Goal: Information Seeking & Learning: Learn about a topic

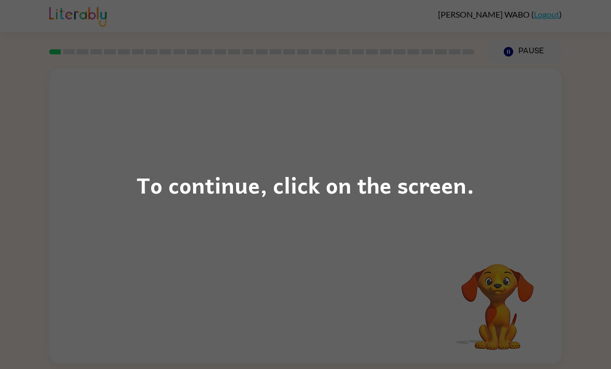
click at [522, 184] on div "To continue, click on the screen." at bounding box center [305, 184] width 611 height 369
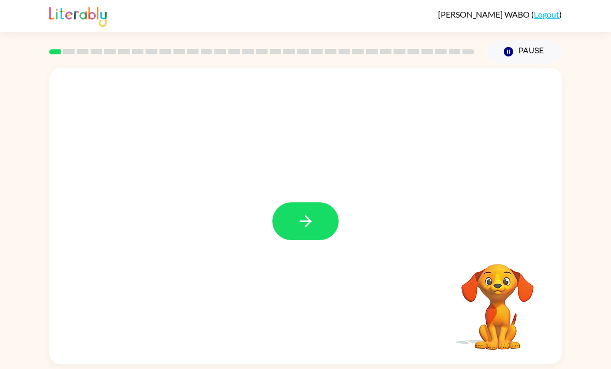
click at [309, 230] on icon "button" at bounding box center [305, 221] width 18 height 18
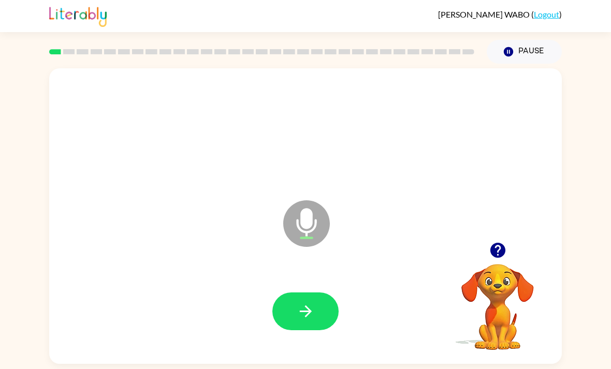
click at [329, 318] on button "button" at bounding box center [305, 311] width 66 height 38
click at [288, 306] on button "button" at bounding box center [305, 311] width 66 height 38
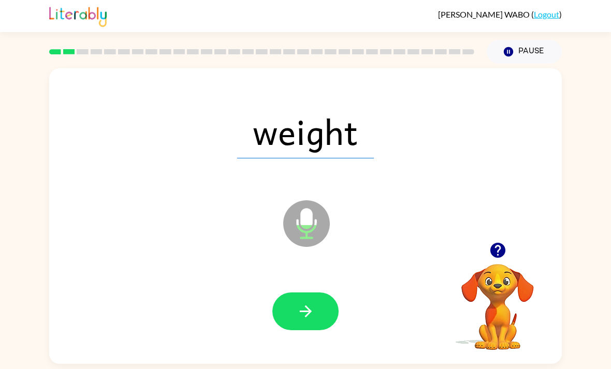
click at [299, 311] on icon "button" at bounding box center [305, 311] width 18 height 18
click at [281, 323] on button "button" at bounding box center [305, 311] width 66 height 38
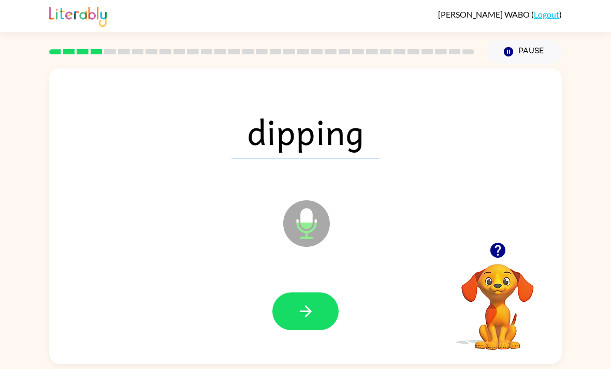
click at [274, 315] on button "button" at bounding box center [305, 311] width 66 height 38
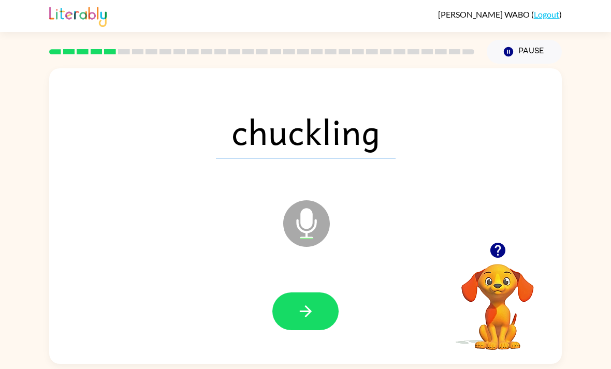
click at [276, 324] on button "button" at bounding box center [305, 311] width 66 height 38
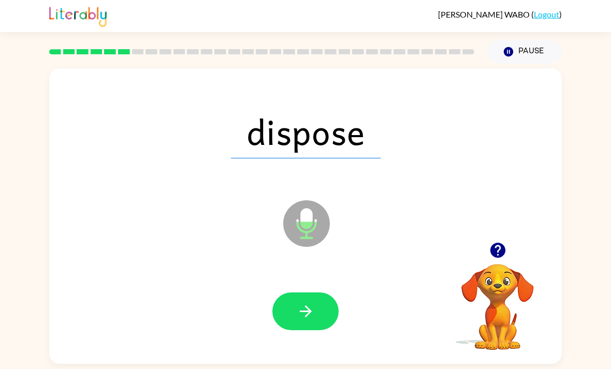
click at [316, 304] on button "button" at bounding box center [305, 311] width 66 height 38
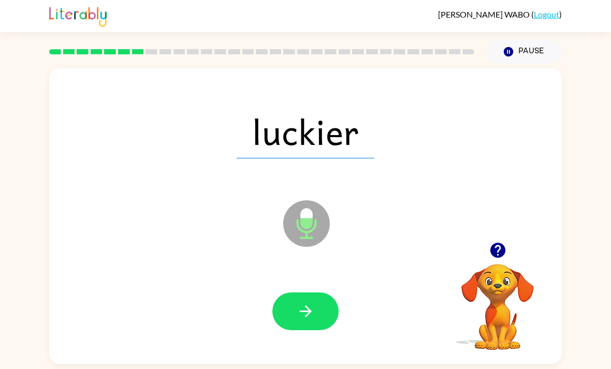
click at [311, 320] on icon "button" at bounding box center [305, 311] width 18 height 18
click at [310, 320] on icon "button" at bounding box center [305, 311] width 18 height 18
click at [310, 302] on button "button" at bounding box center [305, 311] width 66 height 38
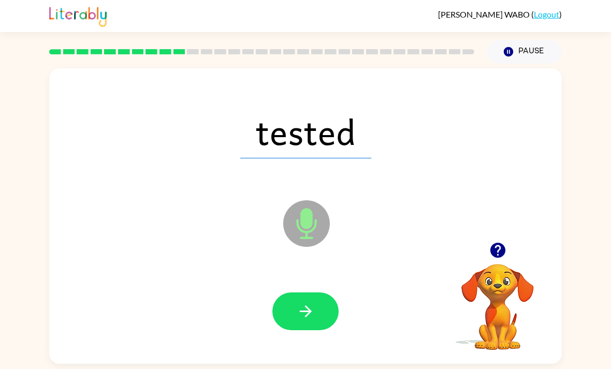
click at [326, 315] on button "button" at bounding box center [305, 311] width 66 height 38
click at [289, 320] on button "button" at bounding box center [305, 311] width 66 height 38
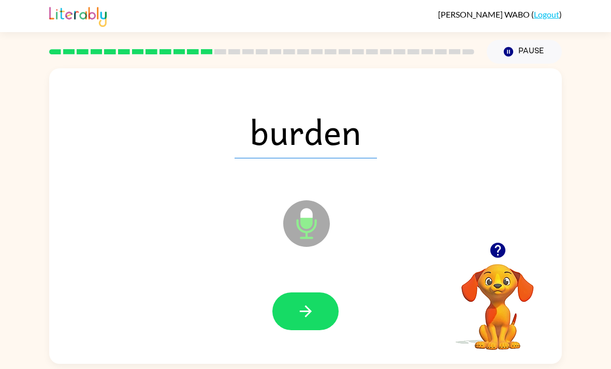
click at [327, 302] on button "button" at bounding box center [305, 311] width 66 height 38
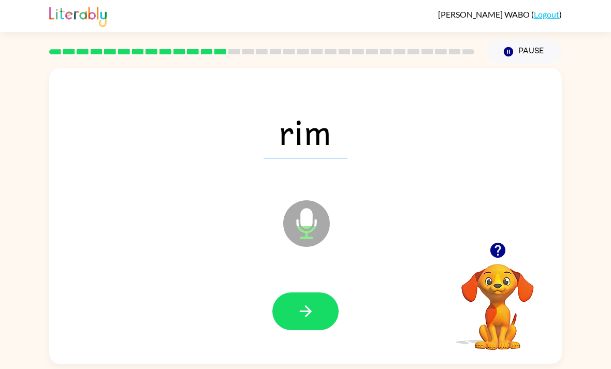
click at [326, 316] on button "button" at bounding box center [305, 311] width 66 height 38
click at [293, 321] on button "button" at bounding box center [305, 311] width 66 height 38
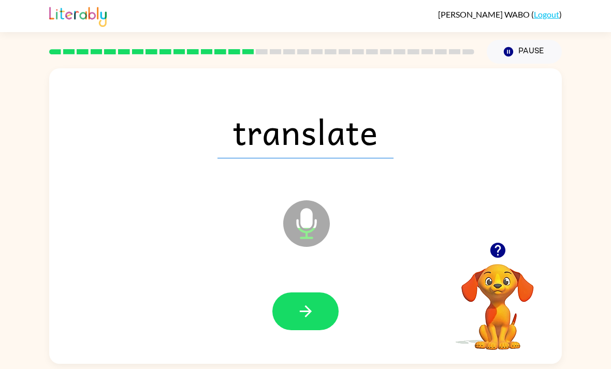
click at [290, 310] on button "button" at bounding box center [305, 311] width 66 height 38
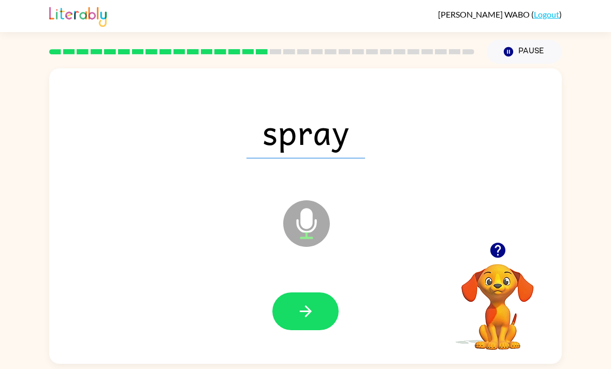
click at [290, 309] on button "button" at bounding box center [305, 311] width 66 height 38
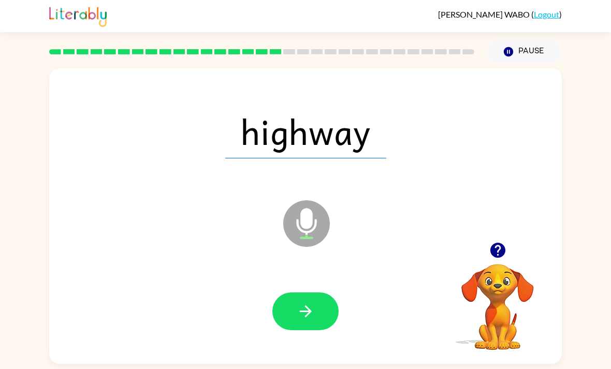
click at [297, 310] on icon "button" at bounding box center [305, 311] width 18 height 18
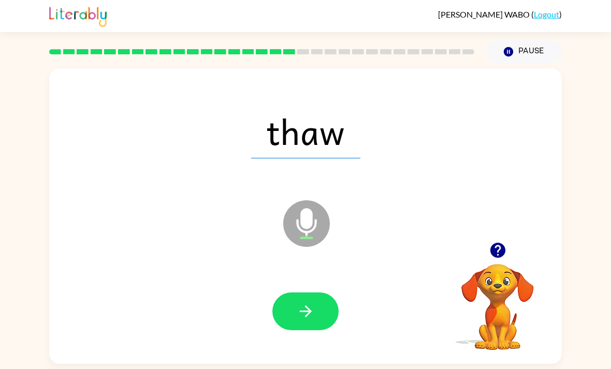
click at [302, 310] on icon "button" at bounding box center [305, 311] width 18 height 18
click at [294, 307] on button "button" at bounding box center [305, 311] width 66 height 38
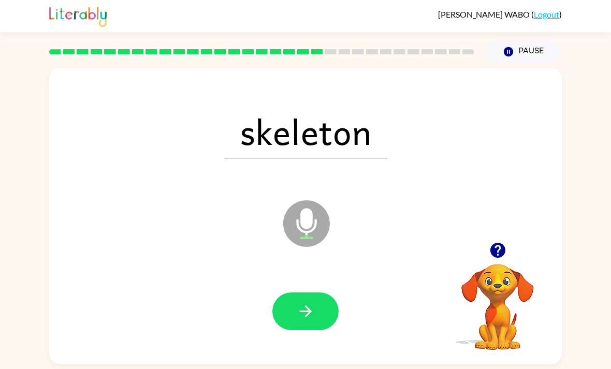
click at [297, 311] on icon "button" at bounding box center [305, 311] width 18 height 18
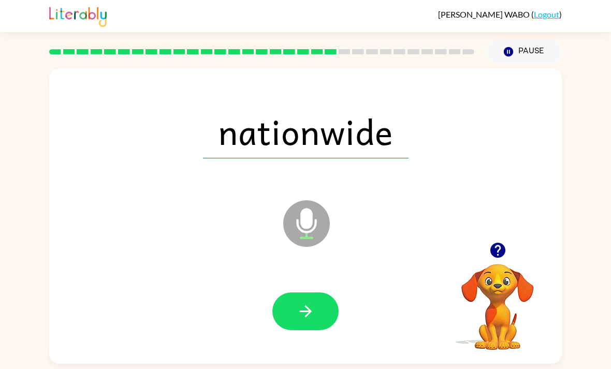
click at [277, 306] on button "button" at bounding box center [305, 311] width 66 height 38
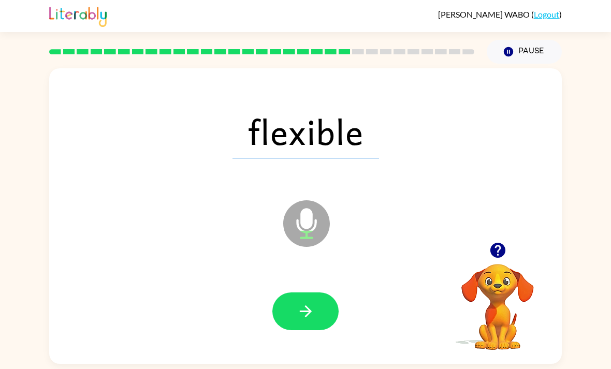
click at [290, 319] on button "button" at bounding box center [305, 311] width 66 height 38
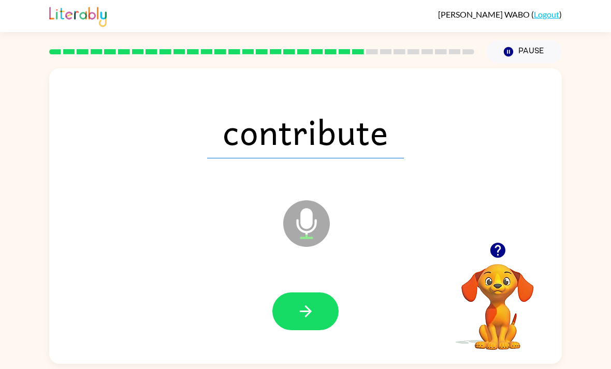
click at [296, 309] on icon "button" at bounding box center [305, 311] width 18 height 18
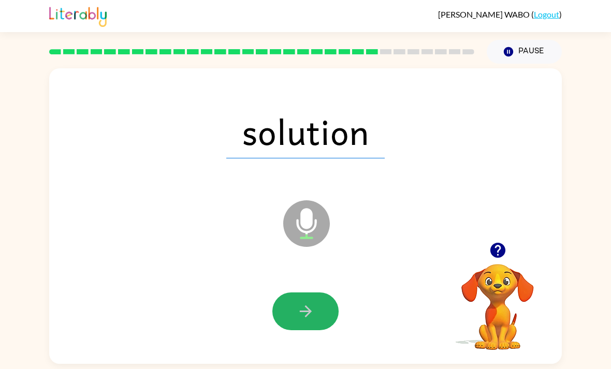
click at [287, 315] on button "button" at bounding box center [305, 311] width 66 height 38
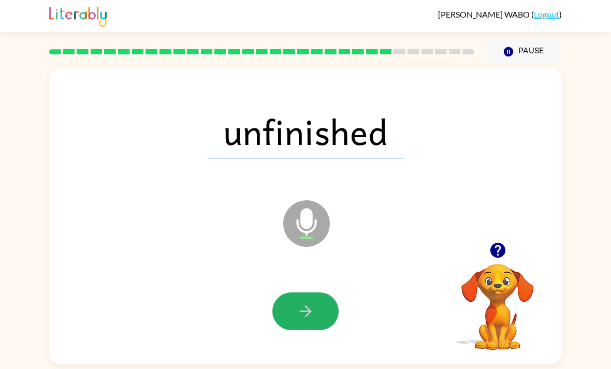
click at [290, 313] on button "button" at bounding box center [305, 311] width 66 height 38
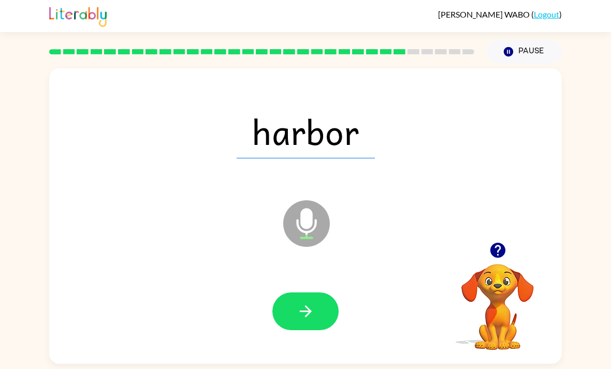
click at [286, 316] on button "button" at bounding box center [305, 311] width 66 height 38
click at [292, 327] on button "button" at bounding box center [305, 311] width 66 height 38
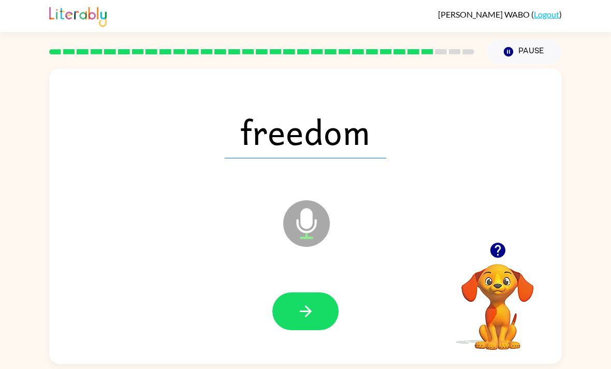
click at [304, 309] on icon "button" at bounding box center [305, 311] width 18 height 18
click at [291, 316] on button "button" at bounding box center [305, 311] width 66 height 38
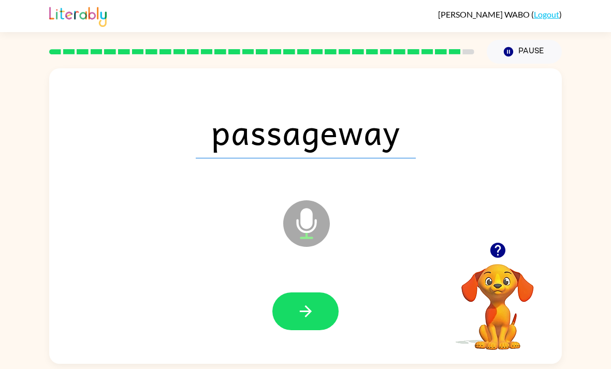
click at [300, 320] on icon "button" at bounding box center [305, 311] width 18 height 18
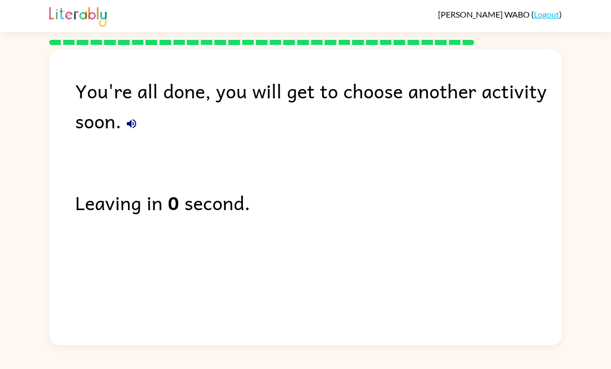
click at [522, 107] on div "You're all done, you will get to choose another activity soon." at bounding box center [318, 106] width 486 height 60
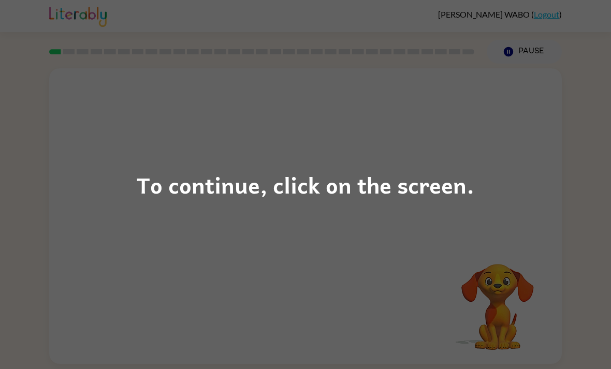
click at [509, 180] on div "To continue, click on the screen." at bounding box center [305, 184] width 611 height 369
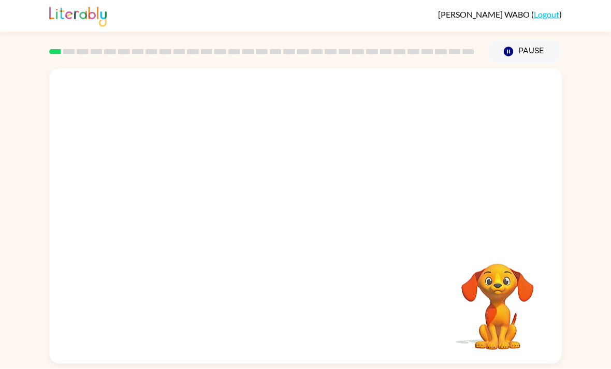
scroll to position [33, 0]
click at [184, 165] on video "Your browser must support playing .mp4 files to use Literably. Please try using…" at bounding box center [305, 155] width 512 height 174
click at [533, 57] on button "Pause Pause" at bounding box center [523, 52] width 75 height 24
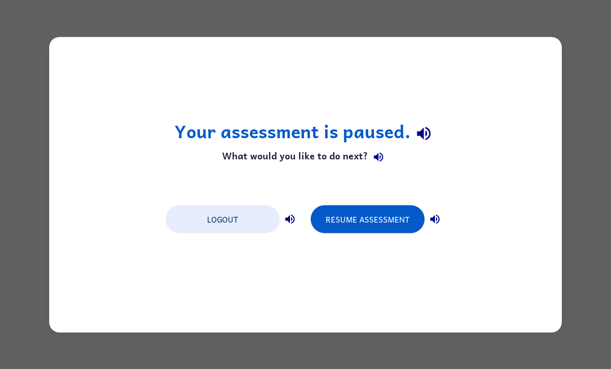
click at [409, 220] on button "Resume Assessment" at bounding box center [367, 219] width 114 height 28
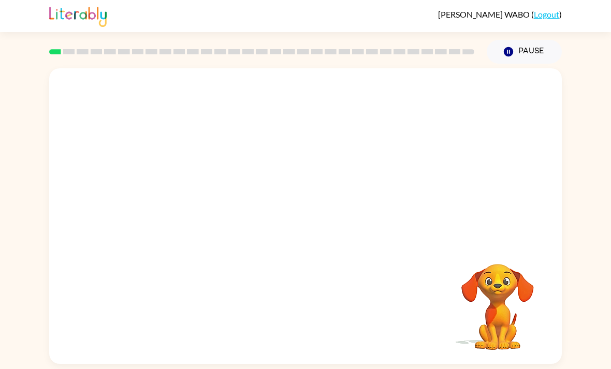
click at [58, 296] on div "Your browser must support playing .mp4 files to use Literably. Please try using…" at bounding box center [305, 215] width 512 height 295
click at [305, 227] on icon "button" at bounding box center [305, 221] width 12 height 12
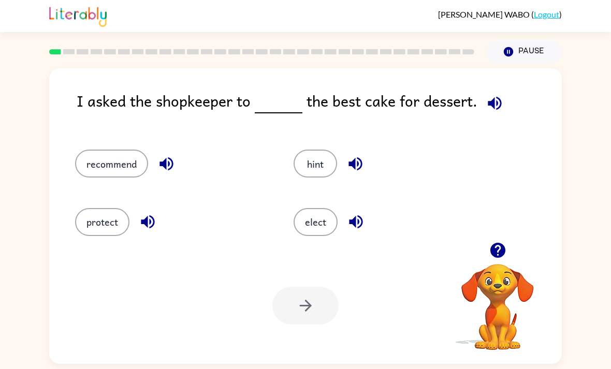
click at [97, 172] on button "recommend" at bounding box center [111, 164] width 73 height 28
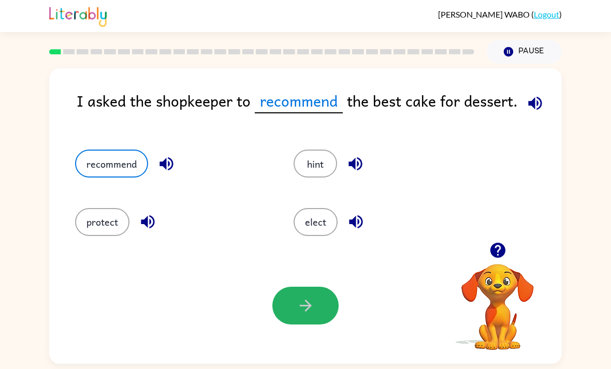
click at [325, 307] on button "button" at bounding box center [305, 306] width 66 height 38
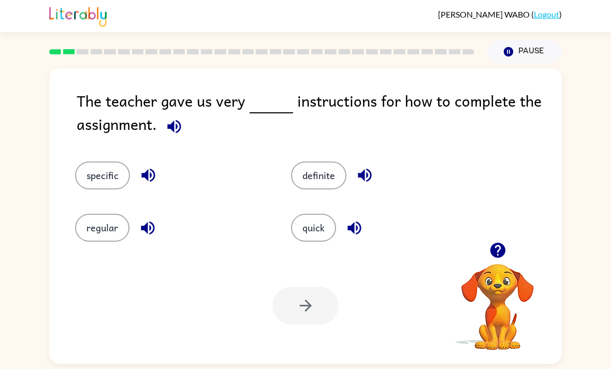
click at [82, 171] on button "specific" at bounding box center [102, 175] width 55 height 28
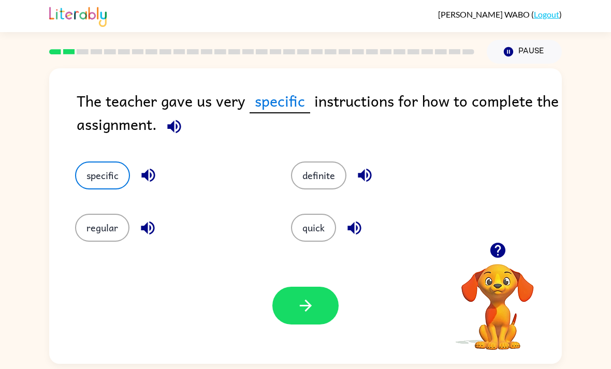
click at [288, 313] on button "button" at bounding box center [305, 306] width 66 height 38
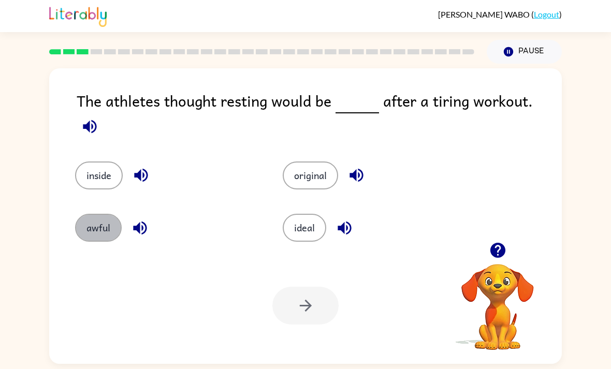
click at [93, 226] on button "awful" at bounding box center [98, 228] width 47 height 28
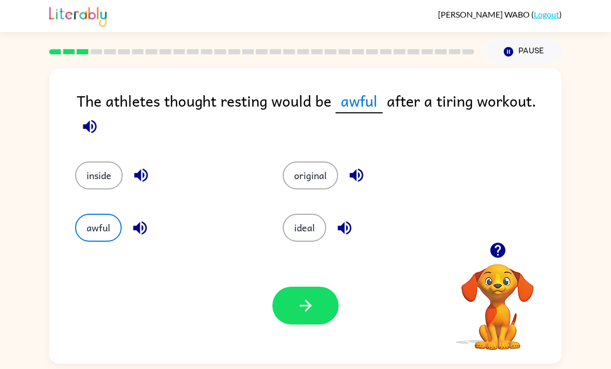
click at [284, 310] on button "button" at bounding box center [305, 306] width 66 height 38
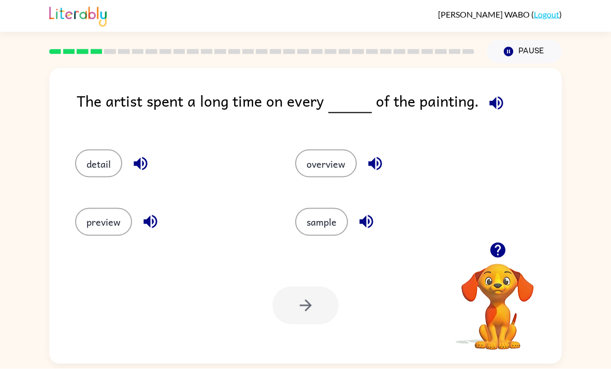
scroll to position [28, 0]
click at [93, 150] on button "detail" at bounding box center [98, 164] width 47 height 28
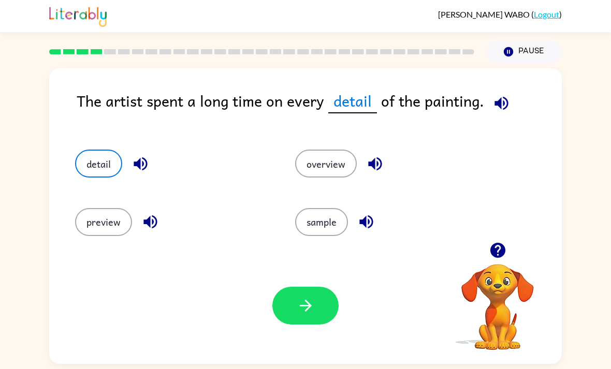
click at [276, 287] on button "button" at bounding box center [305, 306] width 66 height 38
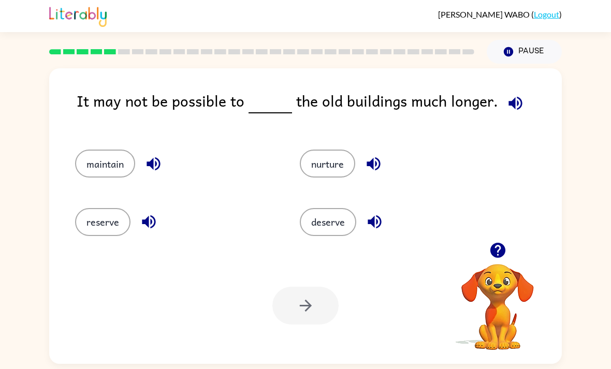
click at [99, 150] on button "maintain" at bounding box center [105, 164] width 60 height 28
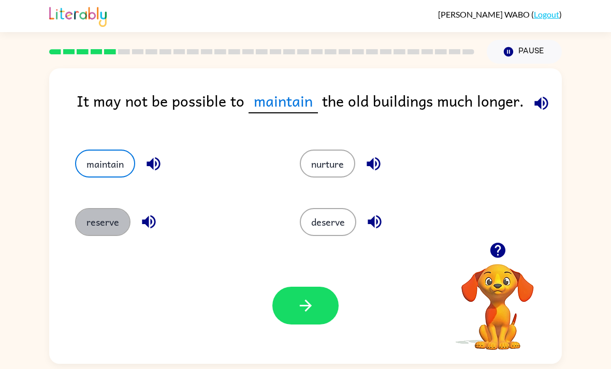
click at [103, 208] on button "reserve" at bounding box center [102, 222] width 55 height 28
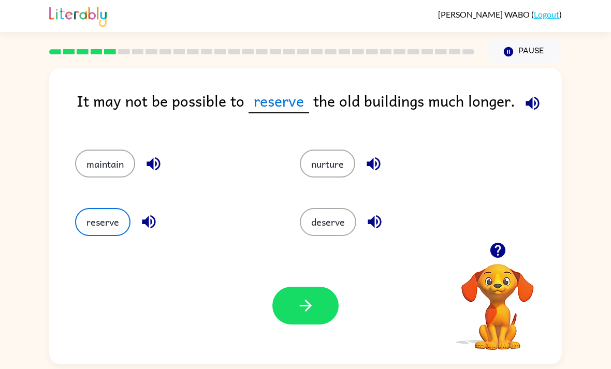
click at [95, 150] on button "maintain" at bounding box center [105, 164] width 60 height 28
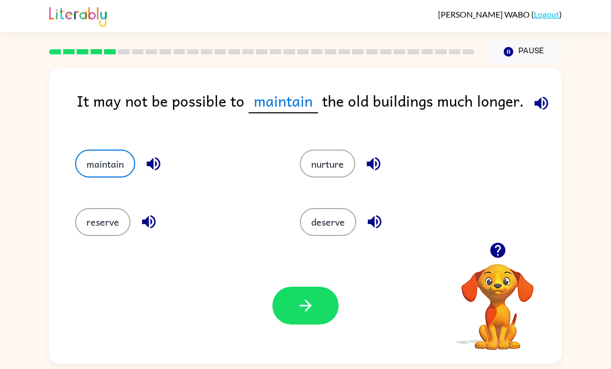
click at [111, 208] on button "reserve" at bounding box center [102, 222] width 55 height 28
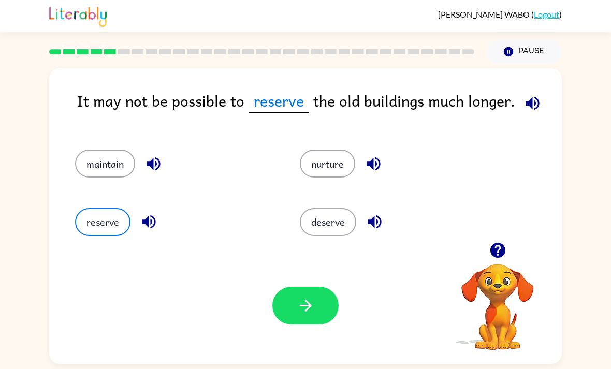
click at [96, 150] on button "maintain" at bounding box center [105, 164] width 60 height 28
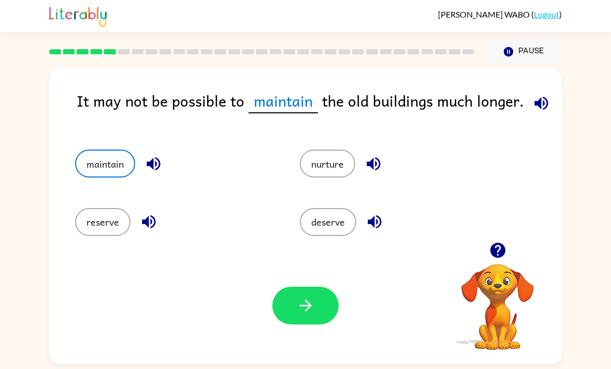
click at [110, 208] on button "reserve" at bounding box center [102, 222] width 55 height 28
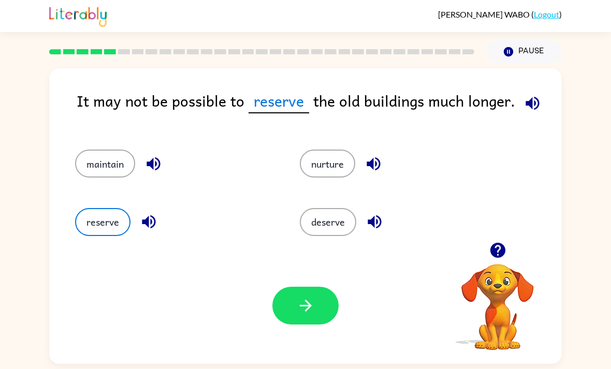
click at [107, 150] on button "maintain" at bounding box center [105, 164] width 60 height 28
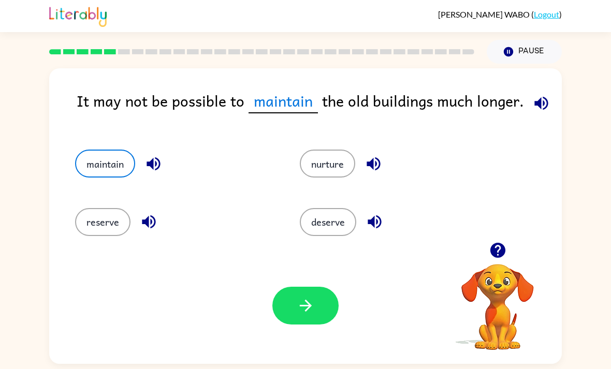
click at [109, 208] on button "reserve" at bounding box center [102, 222] width 55 height 28
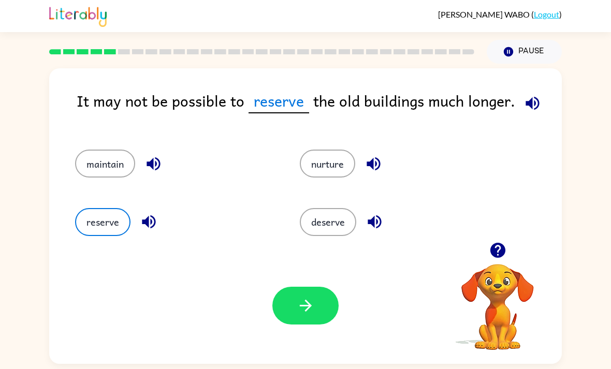
click at [95, 151] on button "maintain" at bounding box center [105, 164] width 60 height 28
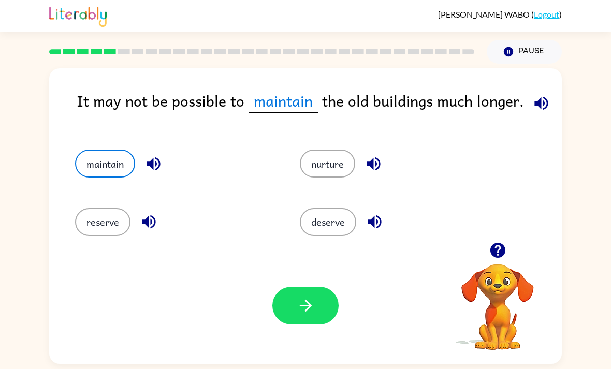
click at [273, 287] on button "button" at bounding box center [305, 306] width 66 height 38
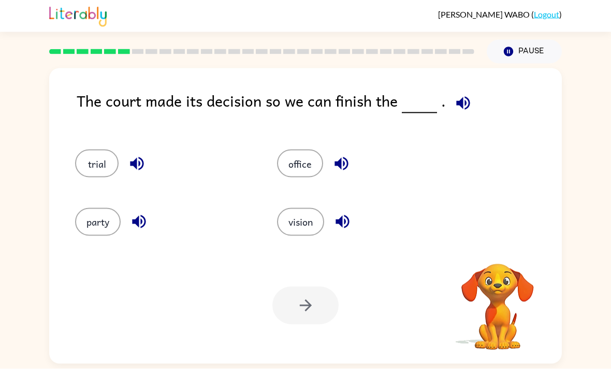
scroll to position [28, 0]
click at [90, 150] on button "trial" at bounding box center [96, 164] width 43 height 28
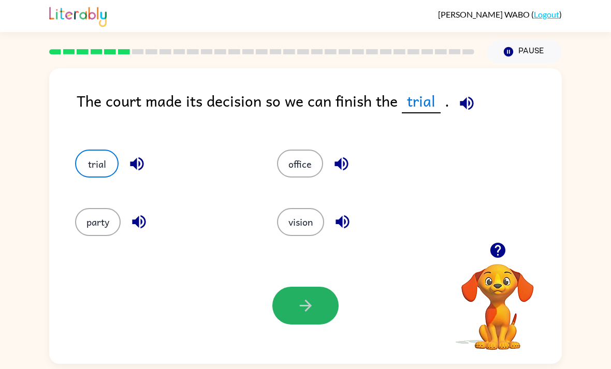
click at [291, 287] on button "button" at bounding box center [305, 306] width 66 height 38
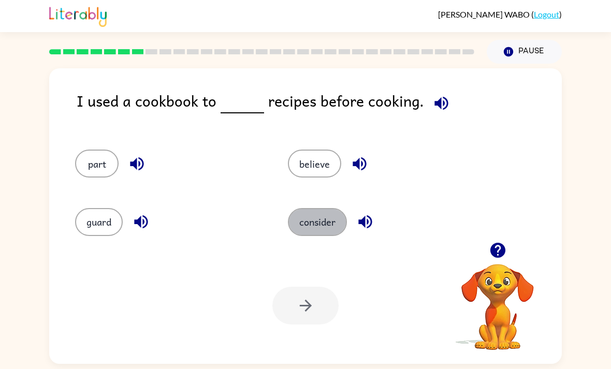
click at [309, 208] on button "consider" at bounding box center [317, 222] width 59 height 28
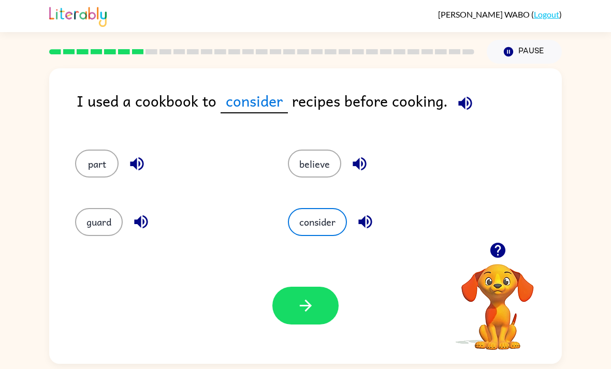
click at [303, 301] on button "button" at bounding box center [305, 306] width 66 height 38
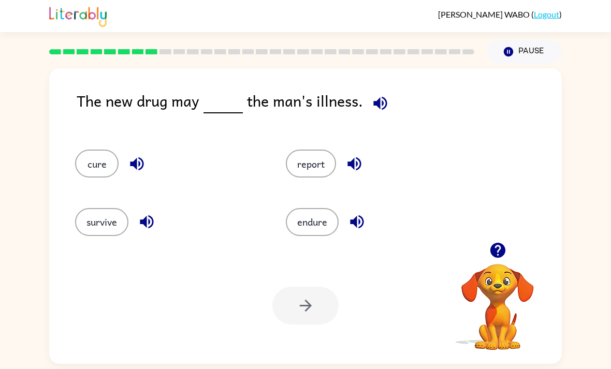
click at [97, 150] on button "cure" at bounding box center [96, 164] width 43 height 28
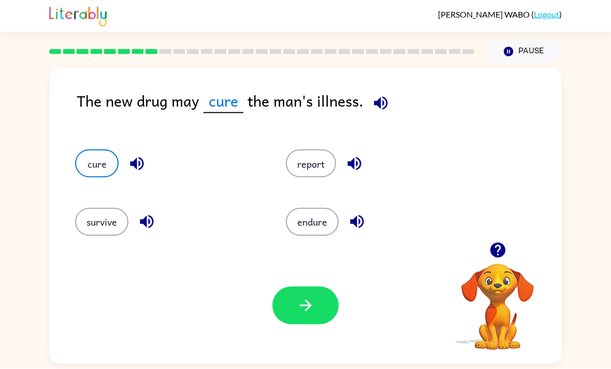
click at [312, 302] on button "button" at bounding box center [305, 306] width 66 height 38
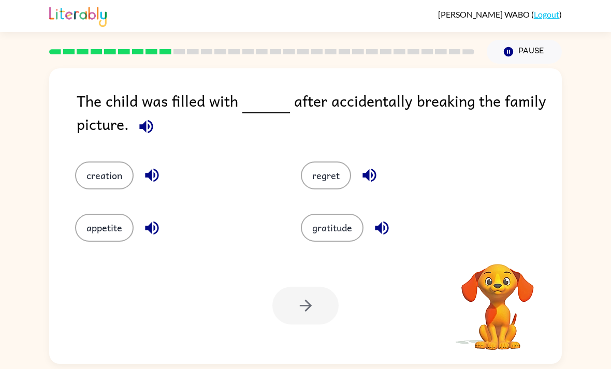
click at [312, 302] on div at bounding box center [305, 306] width 66 height 38
click at [336, 161] on button "regret" at bounding box center [326, 175] width 50 height 28
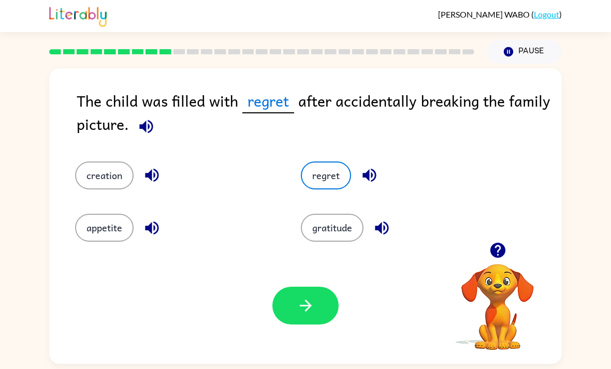
click at [313, 287] on button "button" at bounding box center [305, 306] width 66 height 38
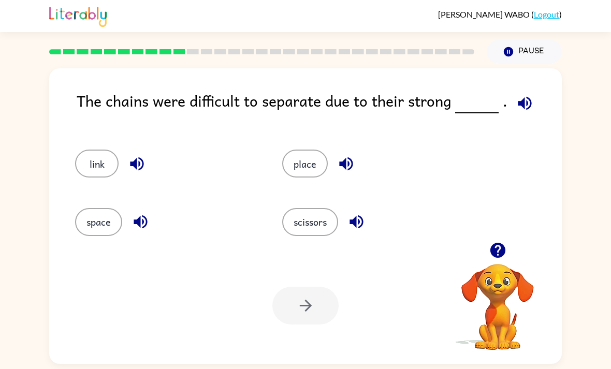
click at [90, 154] on button "link" at bounding box center [96, 164] width 43 height 28
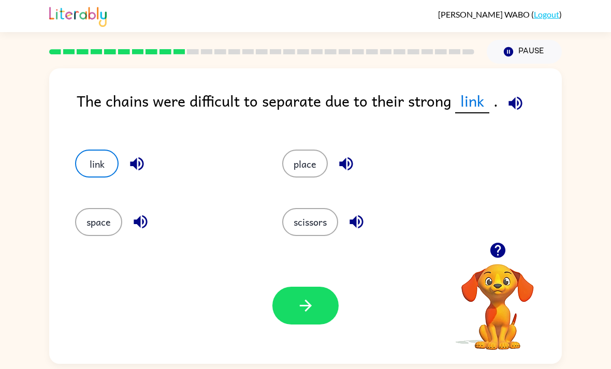
click at [300, 296] on icon "button" at bounding box center [305, 305] width 18 height 18
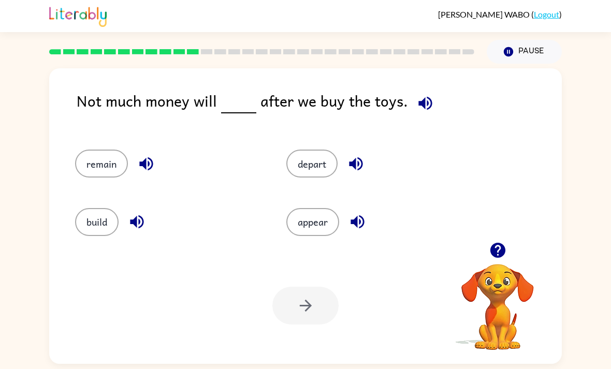
click at [126, 150] on button "remain" at bounding box center [101, 164] width 53 height 28
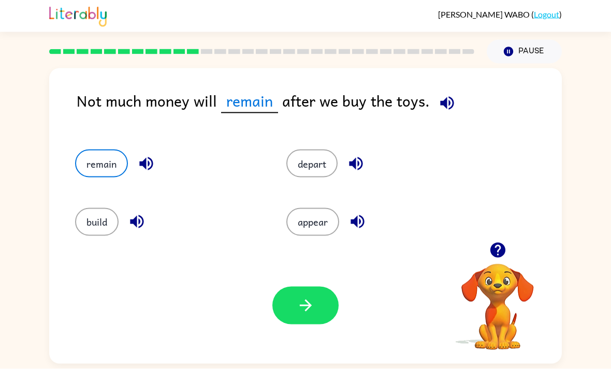
scroll to position [33, 0]
click at [323, 287] on button "button" at bounding box center [305, 306] width 66 height 38
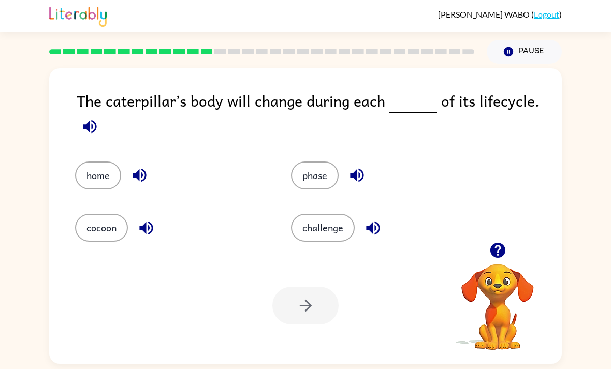
click at [345, 162] on button "button" at bounding box center [357, 175] width 26 height 26
click at [315, 161] on button "phase" at bounding box center [315, 175] width 48 height 28
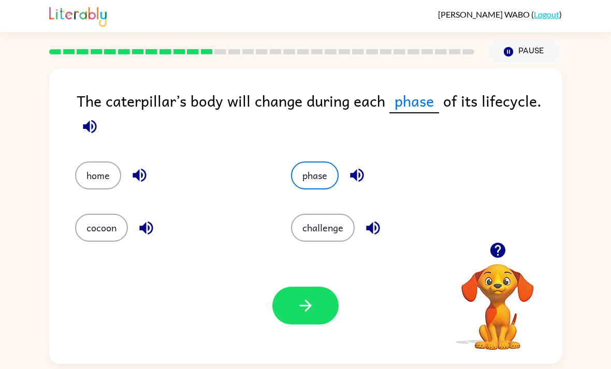
click at [323, 287] on button "button" at bounding box center [305, 306] width 66 height 38
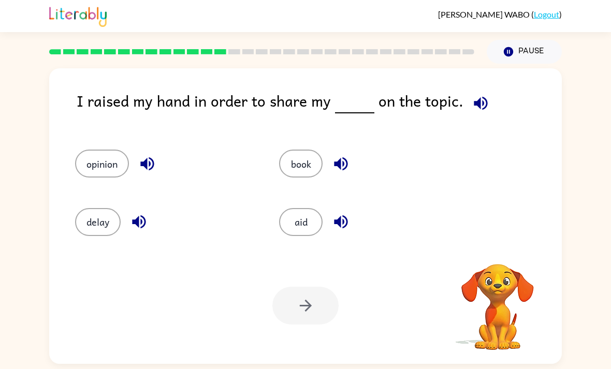
click at [482, 94] on icon "button" at bounding box center [480, 103] width 18 height 18
click at [471, 94] on icon "button" at bounding box center [480, 103] width 18 height 18
click at [475, 94] on icon "button" at bounding box center [480, 103] width 18 height 18
click at [471, 94] on icon "button" at bounding box center [480, 103] width 18 height 18
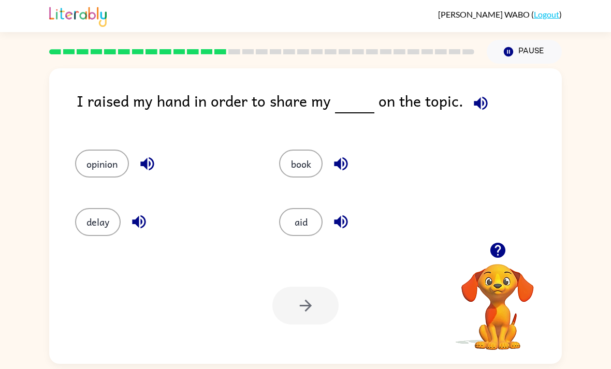
click at [472, 94] on icon "button" at bounding box center [480, 103] width 18 height 18
click at [474, 96] on icon "button" at bounding box center [479, 102] width 13 height 13
click at [477, 96] on icon "button" at bounding box center [479, 102] width 13 height 13
click at [95, 150] on button "opinion" at bounding box center [102, 164] width 54 height 28
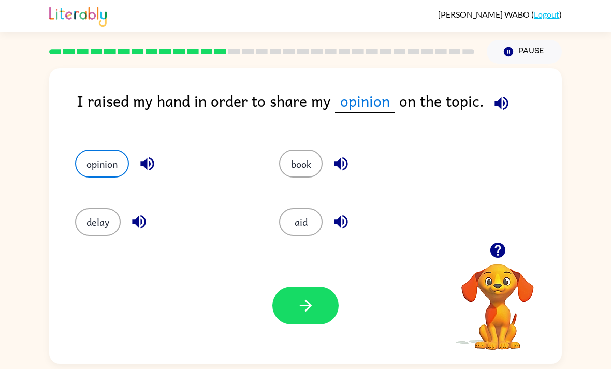
click at [285, 287] on button "button" at bounding box center [305, 306] width 66 height 38
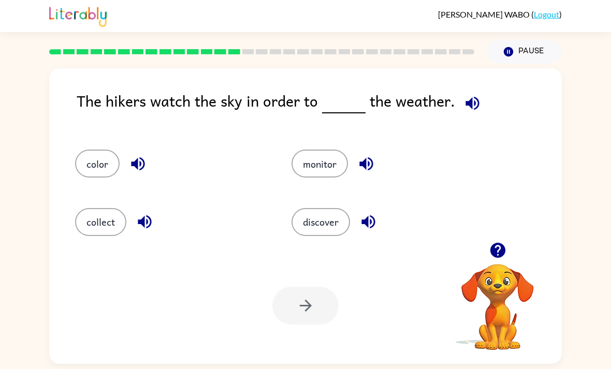
click at [472, 94] on icon "button" at bounding box center [472, 103] width 18 height 18
click at [326, 130] on div "monitor" at bounding box center [380, 159] width 216 height 58
click at [337, 150] on button "monitor" at bounding box center [319, 164] width 56 height 28
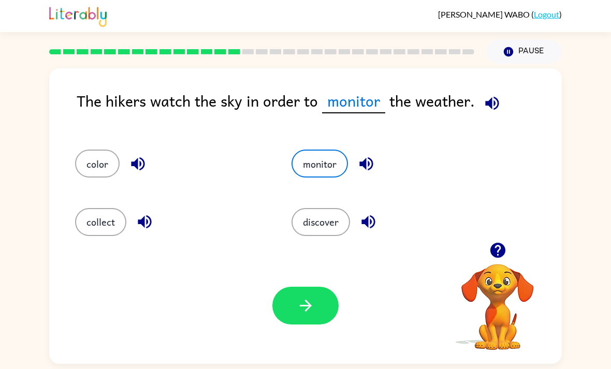
click at [287, 247] on div "Your browser must support playing .mp4 files to use Literably. Please try using…" at bounding box center [305, 305] width 512 height 116
click at [307, 287] on button "button" at bounding box center [305, 306] width 66 height 38
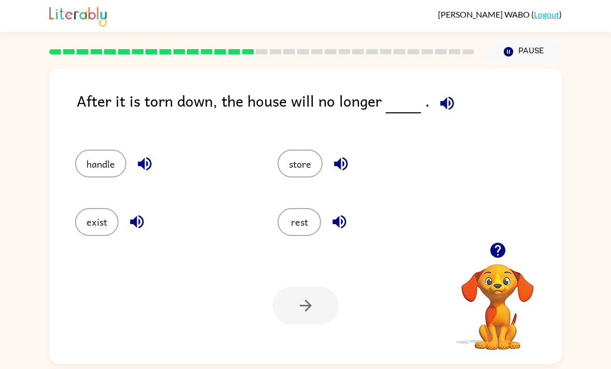
click at [93, 208] on button "exist" at bounding box center [96, 222] width 43 height 28
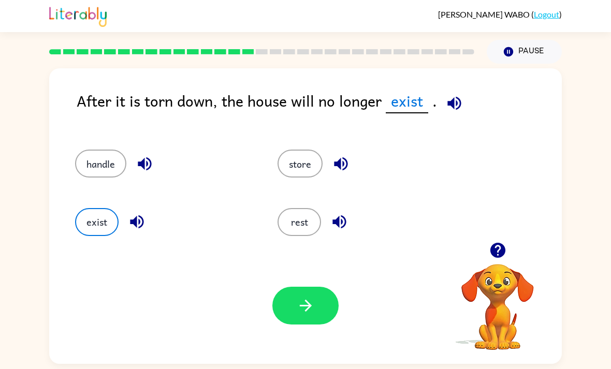
click at [281, 287] on button "button" at bounding box center [305, 306] width 66 height 38
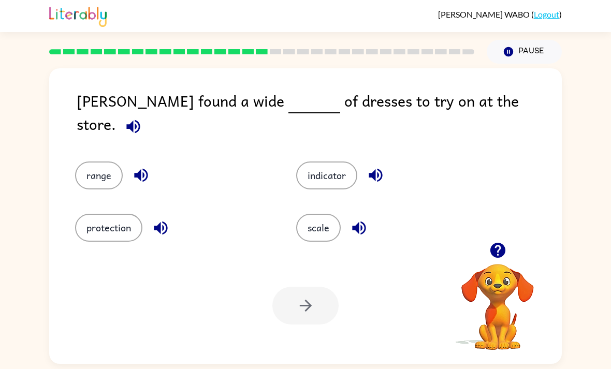
click at [82, 161] on button "range" at bounding box center [99, 175] width 48 height 28
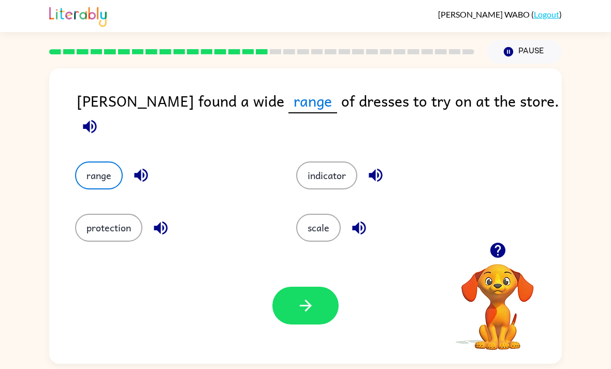
click at [262, 284] on div "Your browser must support playing .mp4 files to use Literably. Please try using…" at bounding box center [305, 305] width 512 height 116
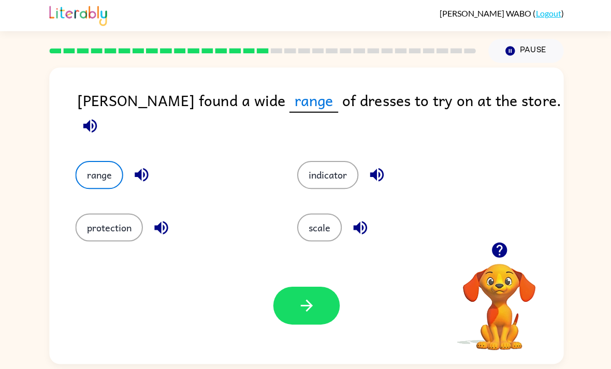
click at [274, 287] on div at bounding box center [305, 306] width 66 height 38
click at [284, 287] on button "button" at bounding box center [305, 306] width 66 height 38
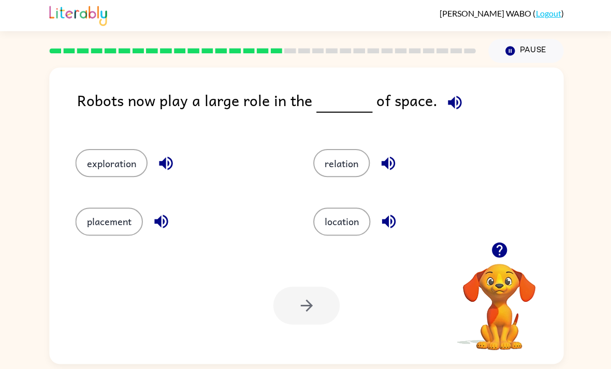
click at [102, 150] on button "exploration" at bounding box center [111, 164] width 72 height 28
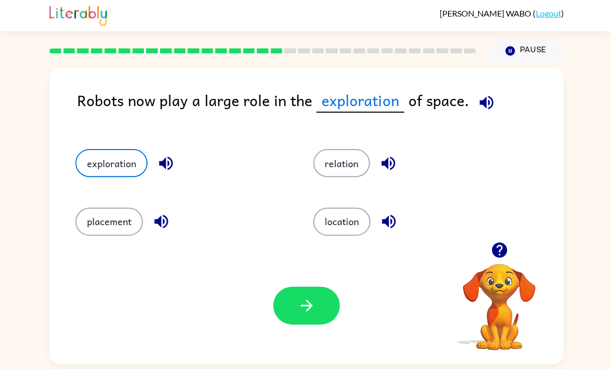
click at [296, 296] on icon "button" at bounding box center [305, 305] width 18 height 18
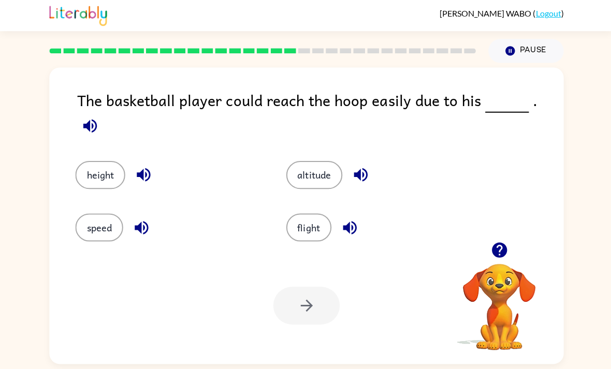
click at [95, 161] on button "height" at bounding box center [100, 175] width 50 height 28
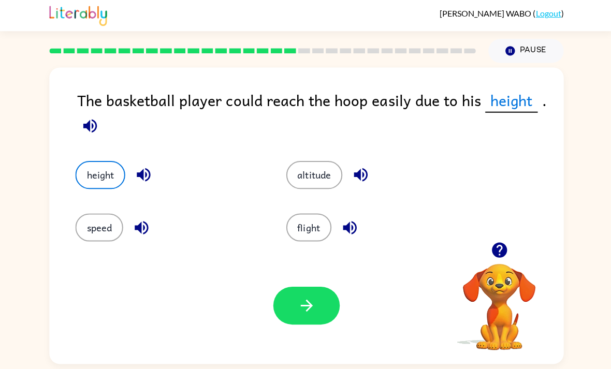
click at [313, 296] on icon "button" at bounding box center [305, 305] width 18 height 18
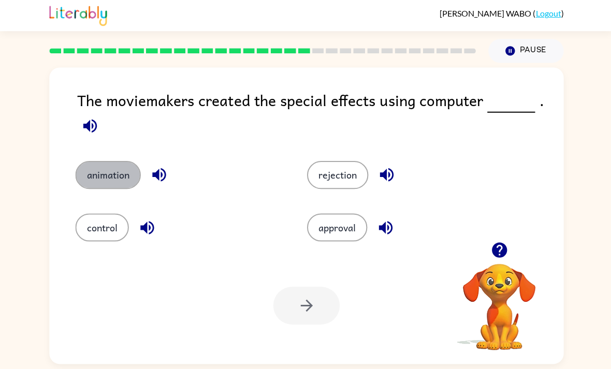
click at [109, 161] on button "animation" at bounding box center [107, 175] width 65 height 28
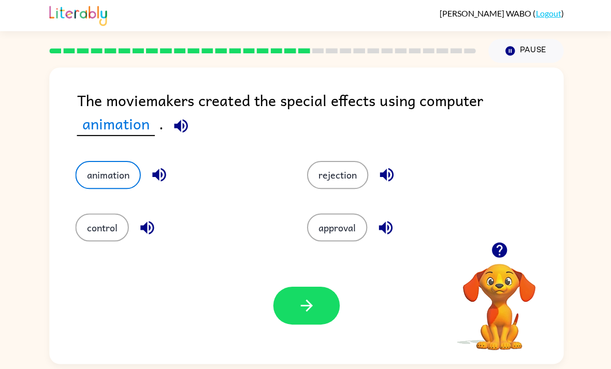
click at [295, 294] on button "button" at bounding box center [305, 306] width 66 height 38
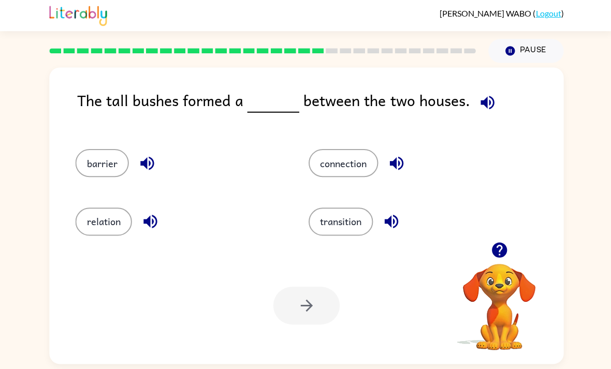
click at [97, 150] on button "barrier" at bounding box center [101, 164] width 53 height 28
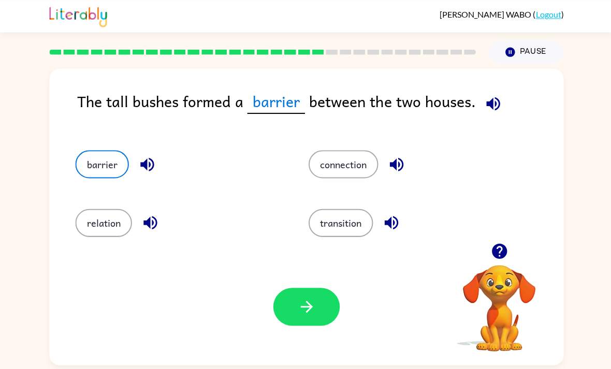
scroll to position [22, 0]
click at [308, 304] on button "button" at bounding box center [305, 306] width 66 height 38
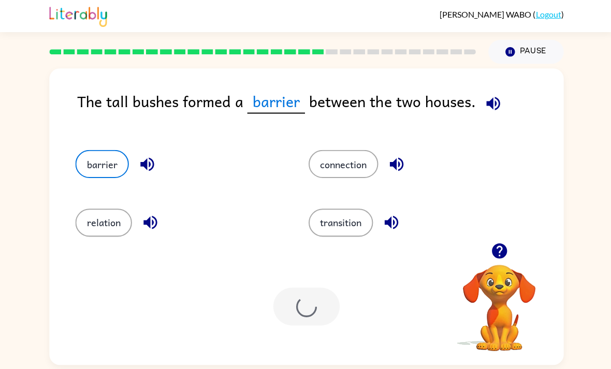
click at [308, 303] on div at bounding box center [305, 306] width 66 height 38
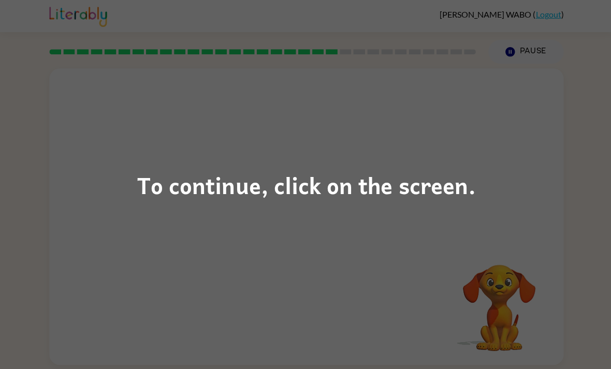
click at [298, 235] on div "To continue, click on the screen." at bounding box center [305, 184] width 611 height 369
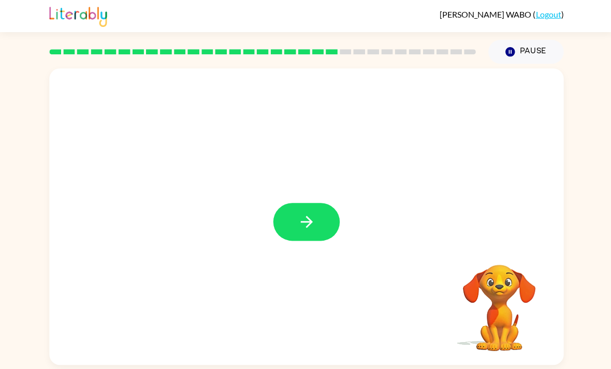
click at [288, 212] on button "button" at bounding box center [305, 221] width 66 height 38
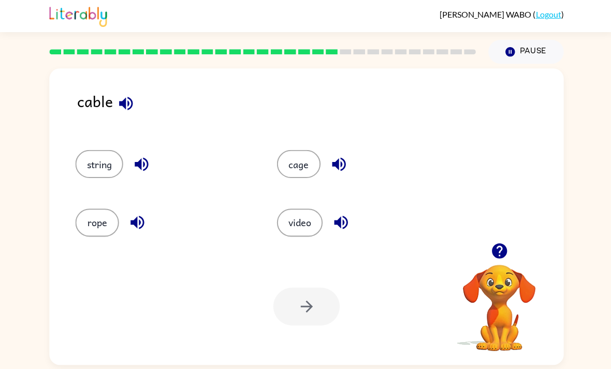
click at [269, 289] on div "Your browser must support playing .mp4 files to use Literably. Please try using…" at bounding box center [305, 305] width 512 height 116
click at [94, 150] on button "string" at bounding box center [99, 164] width 48 height 28
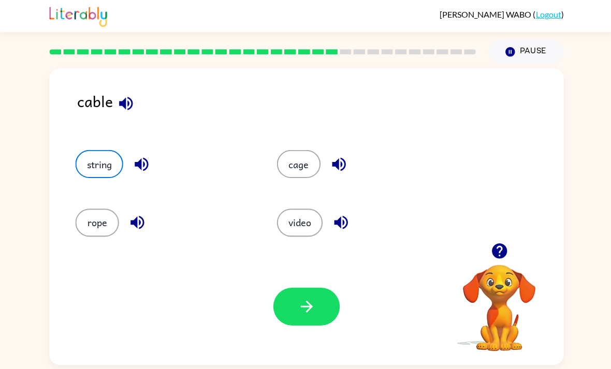
click at [285, 287] on button "button" at bounding box center [305, 306] width 66 height 38
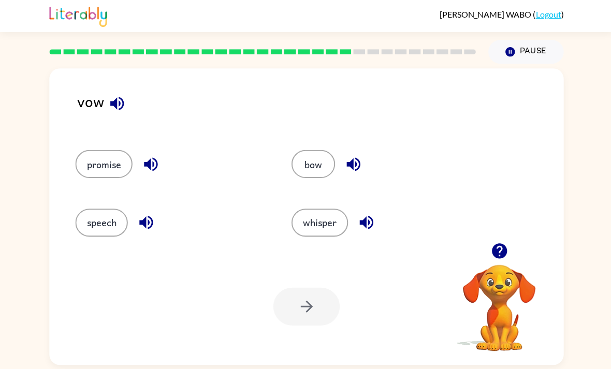
click at [311, 150] on button "bow" at bounding box center [311, 164] width 43 height 28
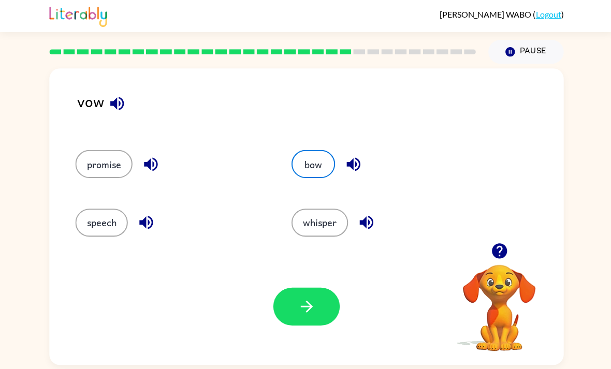
click at [291, 291] on button "button" at bounding box center [305, 306] width 66 height 38
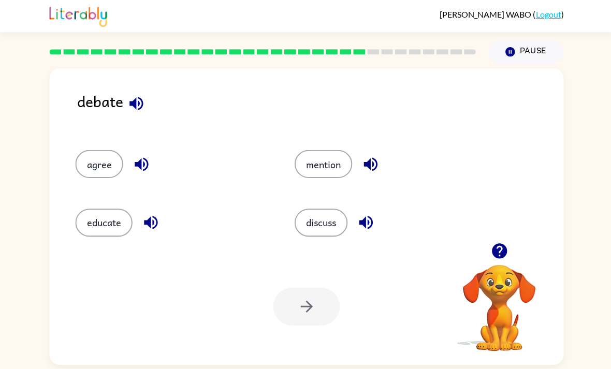
click at [307, 208] on button "discuss" at bounding box center [319, 222] width 53 height 28
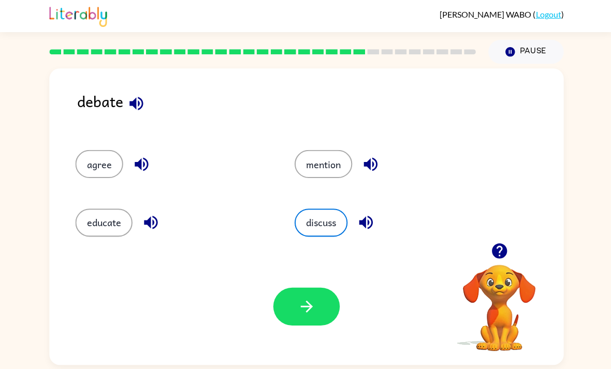
click at [304, 296] on icon "button" at bounding box center [305, 305] width 18 height 18
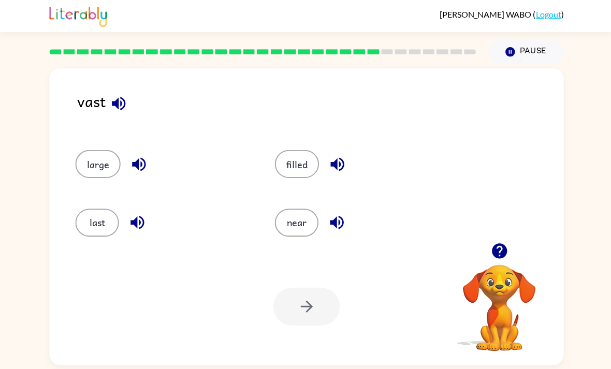
click at [125, 94] on icon "button" at bounding box center [118, 103] width 18 height 18
click at [95, 150] on button "large" at bounding box center [97, 164] width 45 height 28
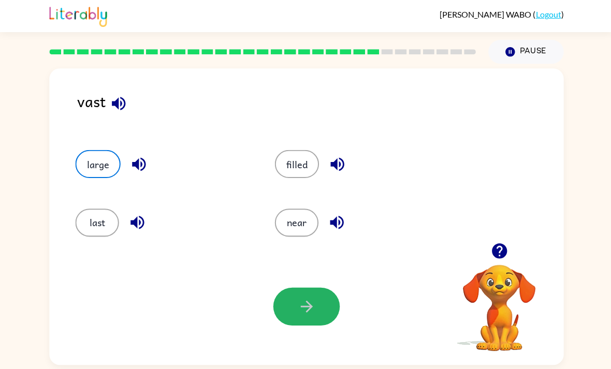
click at [292, 287] on button "button" at bounding box center [305, 306] width 66 height 38
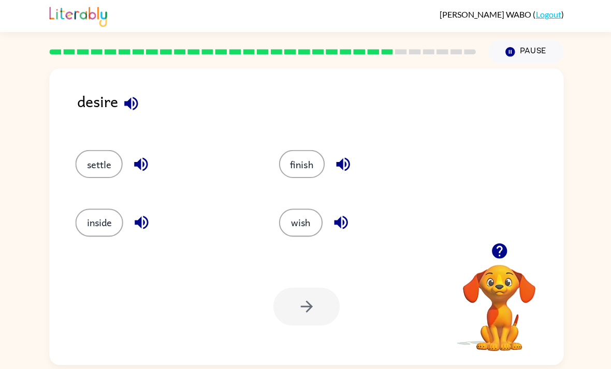
click at [281, 208] on button "wish" at bounding box center [299, 222] width 43 height 28
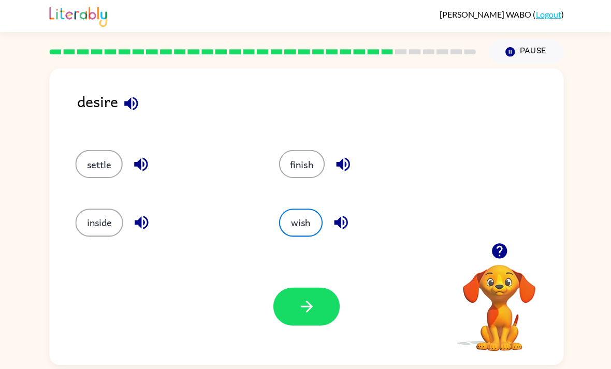
click at [288, 287] on button "button" at bounding box center [305, 306] width 66 height 38
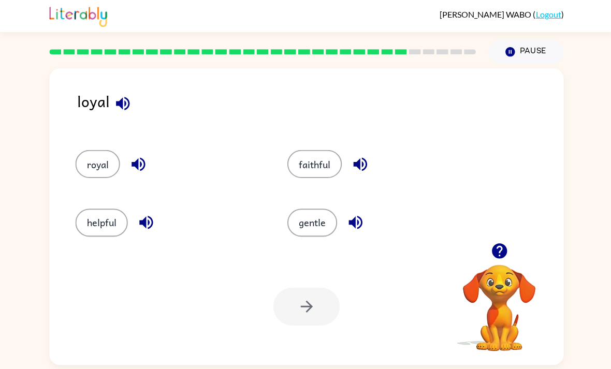
click at [87, 150] on button "royal" at bounding box center [97, 164] width 44 height 28
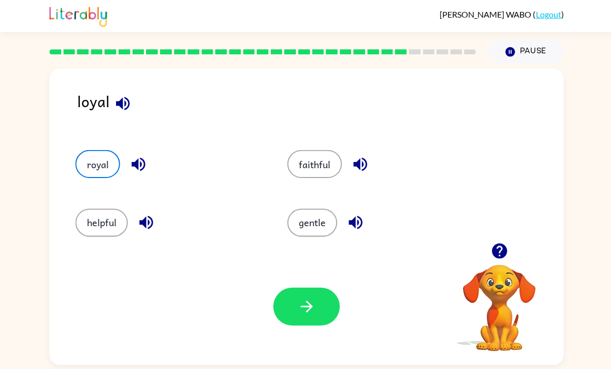
click at [292, 287] on button "button" at bounding box center [305, 306] width 66 height 38
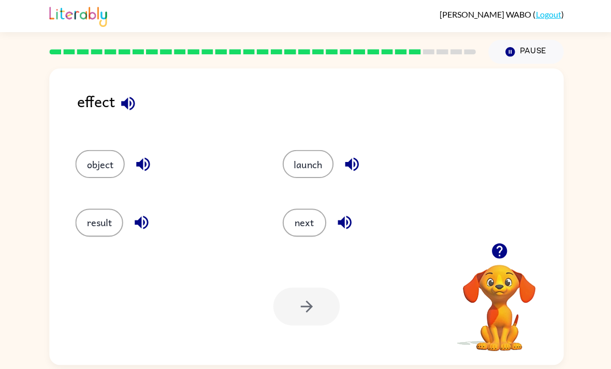
click at [97, 208] on button "result" at bounding box center [99, 222] width 48 height 28
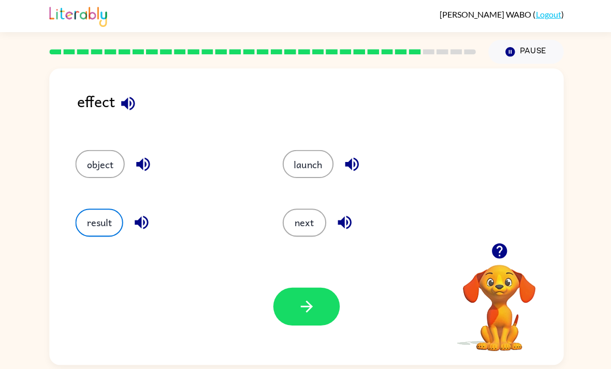
scroll to position [33, 0]
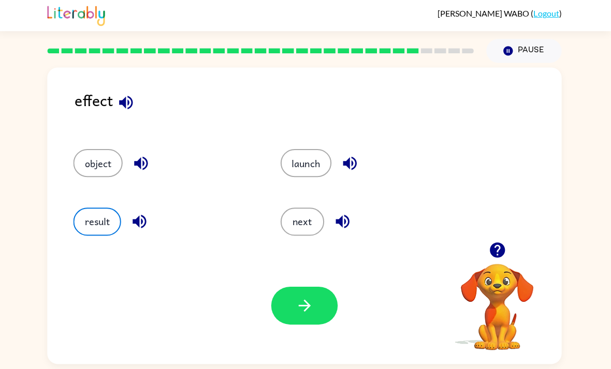
click at [285, 287] on button "button" at bounding box center [305, 306] width 66 height 38
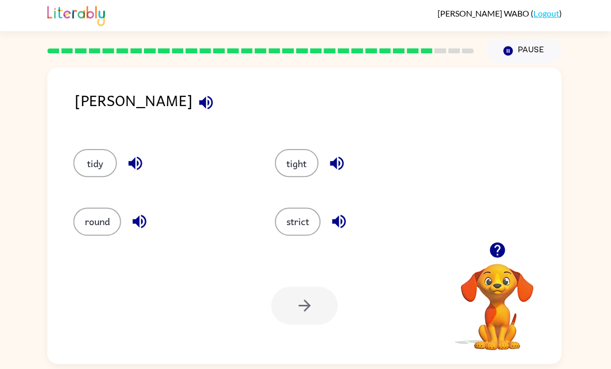
click at [88, 150] on button "tidy" at bounding box center [96, 164] width 43 height 28
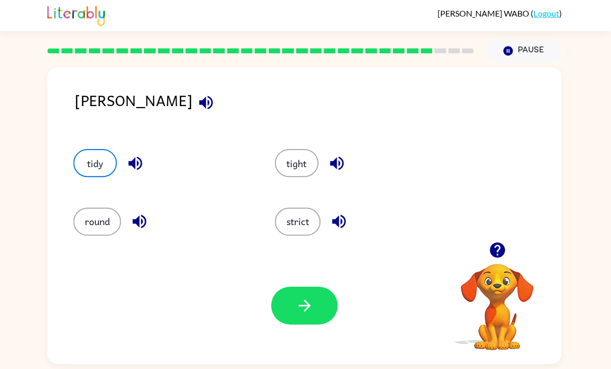
click at [304, 296] on icon "button" at bounding box center [305, 305] width 18 height 18
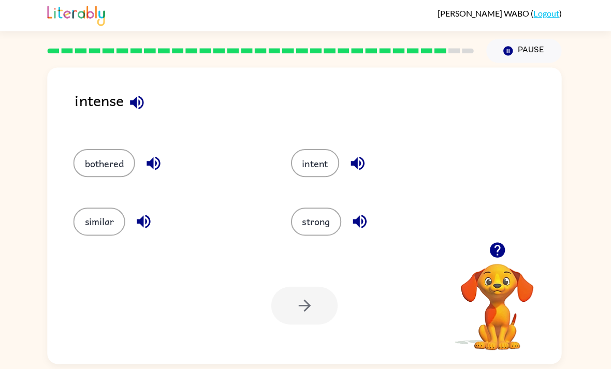
click at [92, 150] on button "bothered" at bounding box center [106, 164] width 62 height 28
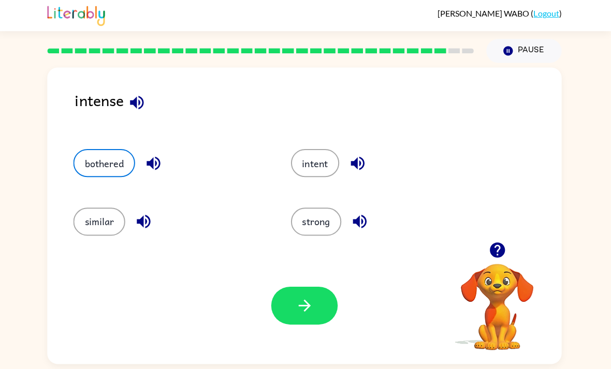
click at [286, 287] on button "button" at bounding box center [305, 306] width 66 height 38
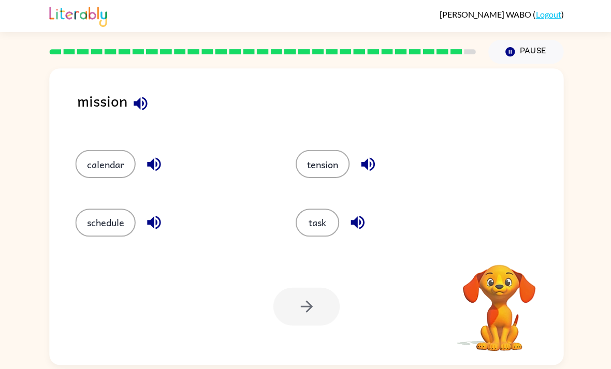
click at [287, 292] on div at bounding box center [305, 306] width 66 height 38
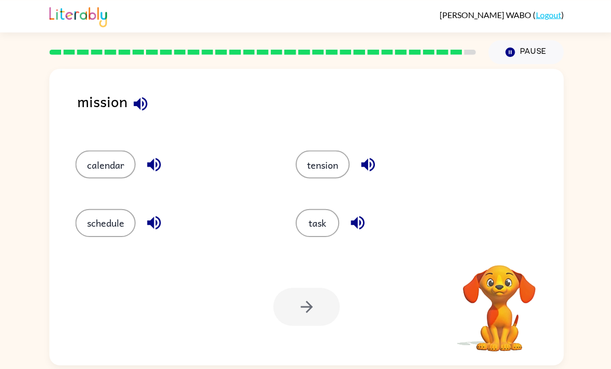
scroll to position [1, 0]
click at [310, 227] on button "task" at bounding box center [315, 222] width 43 height 28
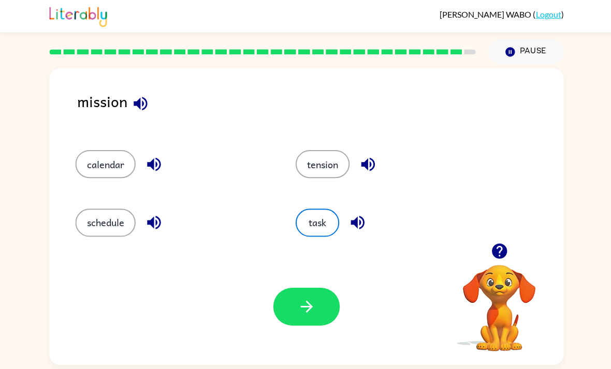
click at [275, 304] on button "button" at bounding box center [305, 306] width 66 height 38
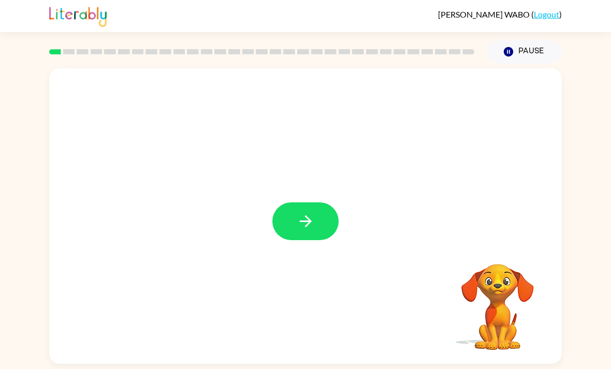
click at [316, 231] on button "button" at bounding box center [305, 221] width 66 height 38
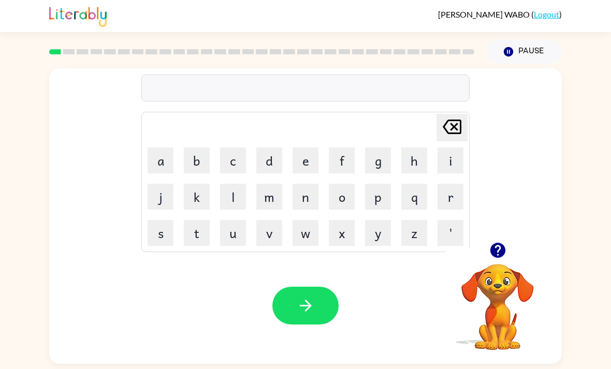
click at [496, 263] on button "button" at bounding box center [497, 250] width 26 height 26
click at [303, 297] on button "button" at bounding box center [305, 306] width 66 height 38
click at [321, 314] on button "button" at bounding box center [305, 306] width 66 height 38
click at [305, 313] on icon "button" at bounding box center [305, 305] width 18 height 18
click at [506, 257] on icon "button" at bounding box center [497, 250] width 18 height 18
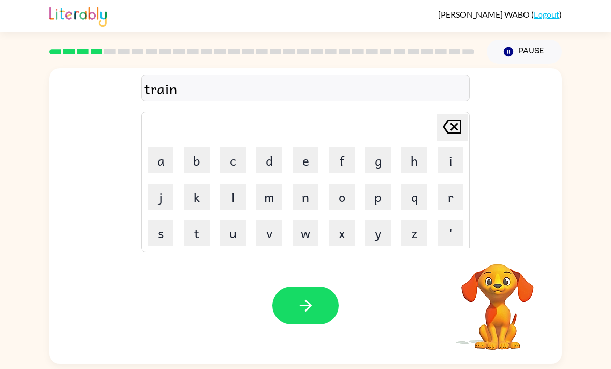
click at [310, 308] on icon "button" at bounding box center [305, 305] width 18 height 18
click at [497, 294] on video "Your browser must support playing .mp4 files to use Literably. Please try using…" at bounding box center [496, 299] width 103 height 103
click at [503, 256] on icon "button" at bounding box center [496, 250] width 15 height 15
click at [304, 314] on icon "button" at bounding box center [305, 305] width 18 height 18
click at [285, 307] on button "button" at bounding box center [305, 306] width 66 height 38
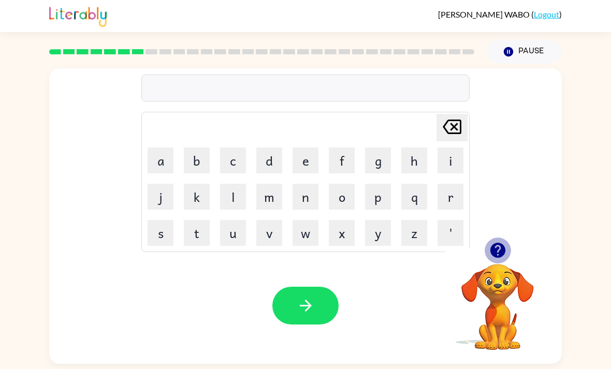
click at [485, 260] on button "button" at bounding box center [497, 250] width 26 height 26
click at [288, 320] on button "button" at bounding box center [305, 306] width 66 height 38
click at [504, 285] on video "Your browser must support playing .mp4 files to use Literably. Please try using…" at bounding box center [496, 299] width 103 height 103
click at [500, 294] on video "Your browser must support playing .mp4 files to use Literably. Please try using…" at bounding box center [496, 299] width 103 height 103
click at [511, 277] on video "Your browser must support playing .mp4 files to use Literably. Please try using…" at bounding box center [496, 299] width 103 height 103
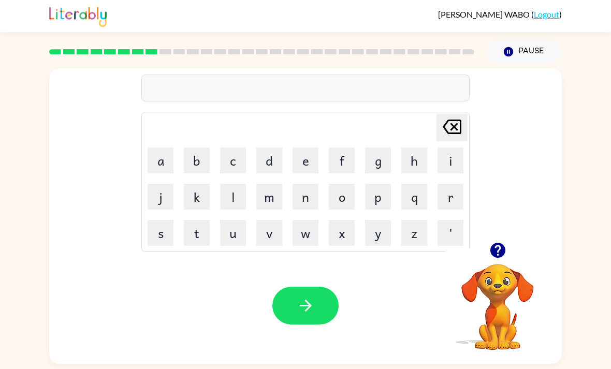
click at [511, 277] on video "Your browser must support playing .mp4 files to use Literably. Please try using…" at bounding box center [496, 299] width 103 height 103
click at [485, 252] on button "button" at bounding box center [497, 250] width 26 height 26
click at [484, 252] on div "Delete Delete last character input a b c d e f g h i j k l m n o p q r s t u v …" at bounding box center [305, 215] width 512 height 295
click at [303, 306] on icon "button" at bounding box center [305, 305] width 18 height 18
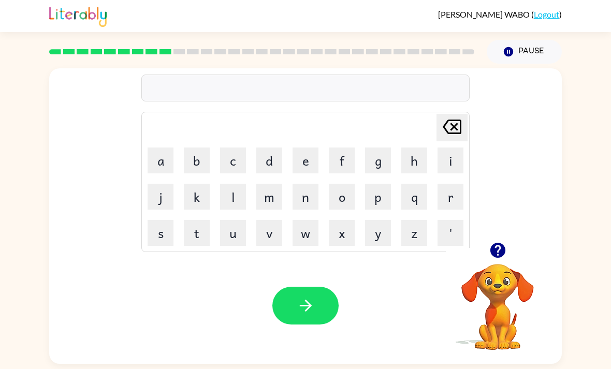
click at [493, 248] on video "Your browser must support playing .mp4 files to use Literably. Please try using…" at bounding box center [496, 299] width 103 height 103
click at [494, 243] on icon "button" at bounding box center [496, 250] width 15 height 15
click at [304, 306] on div "Your browser must support playing .mp4 files to use Literably. Please try using…" at bounding box center [305, 305] width 512 height 116
click at [292, 287] on button "button" at bounding box center [305, 306] width 66 height 38
click at [313, 287] on button "button" at bounding box center [305, 306] width 66 height 38
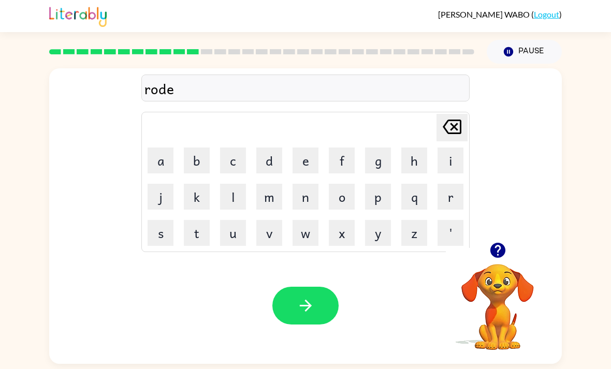
click at [318, 287] on button "button" at bounding box center [305, 306] width 66 height 38
click at [304, 288] on button "button" at bounding box center [305, 306] width 66 height 38
click at [289, 287] on button "button" at bounding box center [305, 306] width 66 height 38
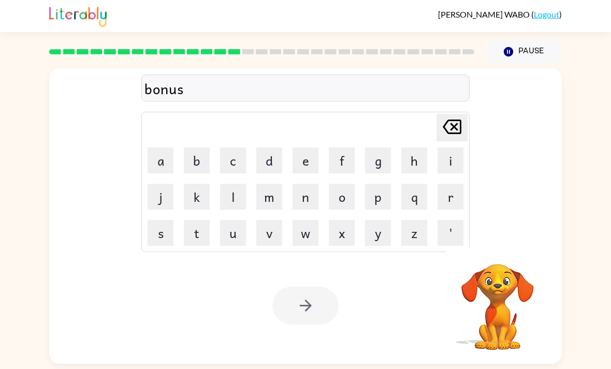
scroll to position [0, 0]
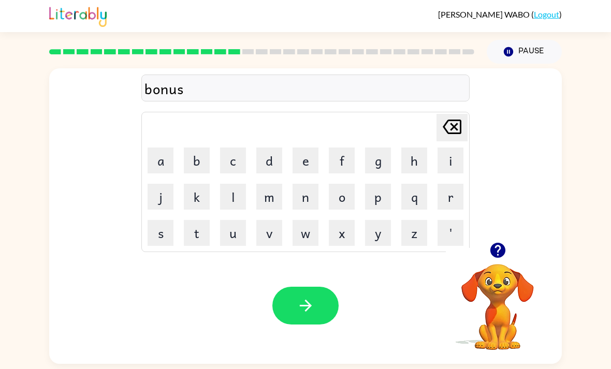
click at [310, 315] on icon "button" at bounding box center [305, 305] width 18 height 18
click at [492, 297] on video "Your browser must support playing .mp4 files to use Literably. Please try using…" at bounding box center [496, 299] width 103 height 103
click at [503, 259] on icon "button" at bounding box center [497, 250] width 18 height 18
click at [283, 315] on button "button" at bounding box center [305, 306] width 66 height 38
click at [286, 307] on button "button" at bounding box center [305, 306] width 66 height 38
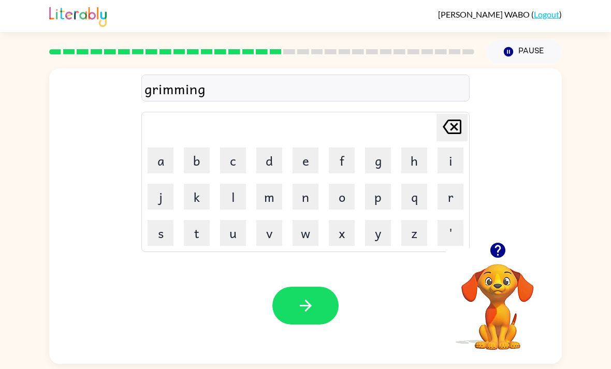
click at [291, 324] on button "button" at bounding box center [305, 306] width 66 height 38
click at [319, 324] on button "button" at bounding box center [305, 306] width 66 height 38
click at [501, 274] on video "Your browser must support playing .mp4 files to use Literably. Please try using…" at bounding box center [496, 299] width 103 height 103
click at [501, 273] on video "Your browser must support playing .mp4 files to use Literably. Please try using…" at bounding box center [496, 299] width 103 height 103
click at [498, 256] on icon "button" at bounding box center [497, 250] width 18 height 18
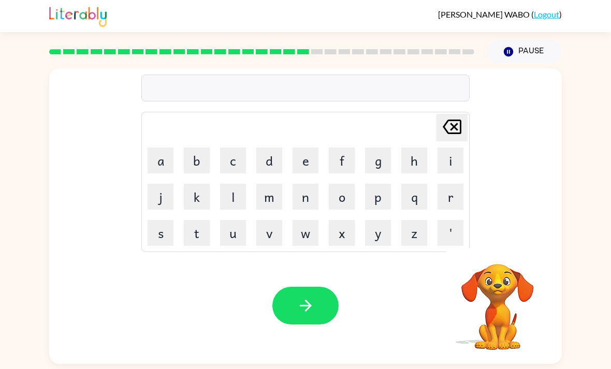
click at [499, 267] on video "Your browser must support playing .mp4 files to use Literably. Please try using…" at bounding box center [496, 299] width 103 height 103
click at [495, 254] on icon "button" at bounding box center [496, 250] width 15 height 15
click at [282, 302] on button "button" at bounding box center [305, 306] width 66 height 38
click at [493, 251] on icon "button" at bounding box center [496, 250] width 15 height 15
click at [294, 314] on button "button" at bounding box center [305, 306] width 66 height 38
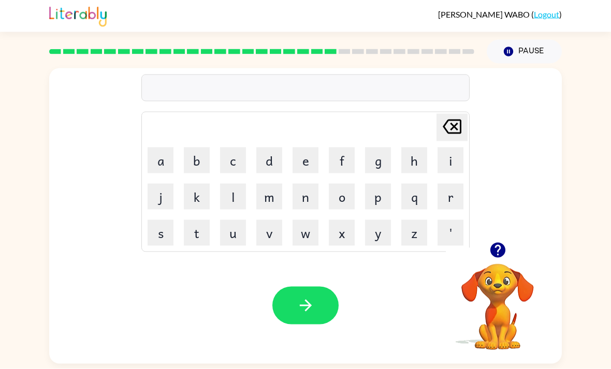
scroll to position [33, 0]
